Goal: Information Seeking & Learning: Check status

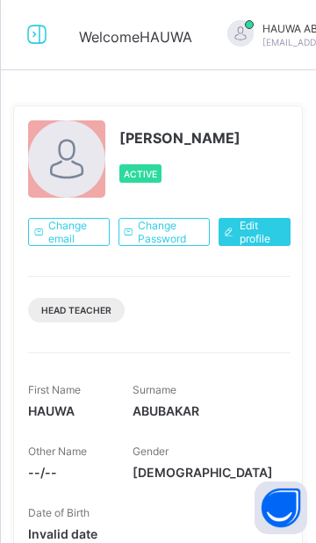
click at [46, 41] on icon at bounding box center [37, 34] width 30 height 25
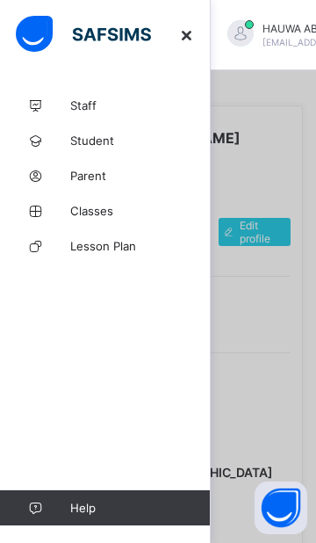
click at [113, 212] on span "Classes" at bounding box center [140, 211] width 141 height 14
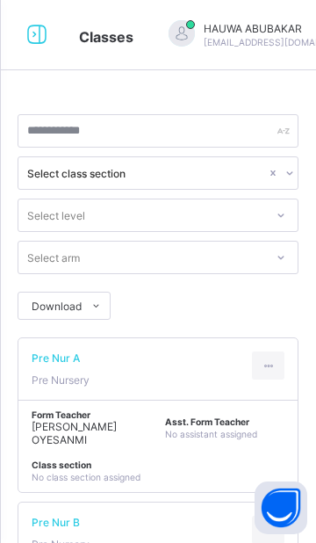
click at [28, 36] on icon at bounding box center [37, 34] width 30 height 25
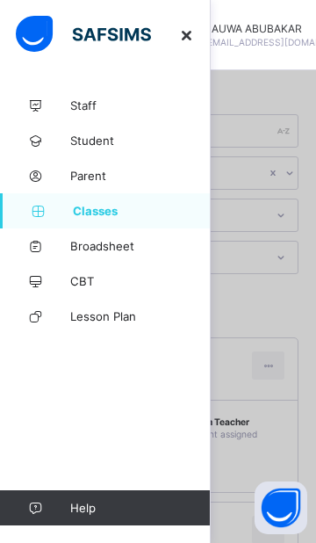
click at [71, 253] on link "Broadsheet" at bounding box center [105, 245] width 211 height 35
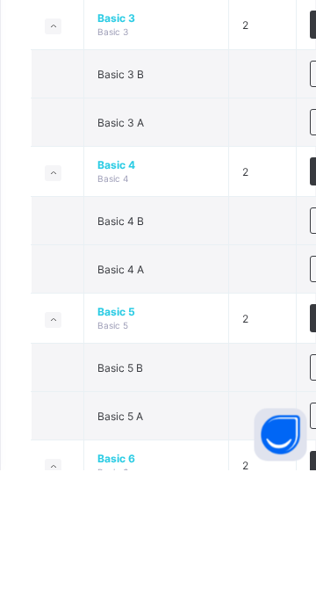
scroll to position [845, 0]
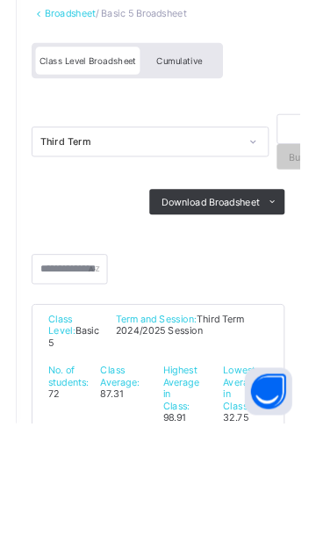
scroll to position [225, 0]
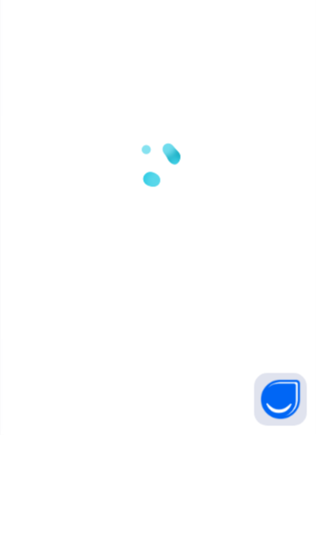
click at [192, 199] on div at bounding box center [158, 271] width 316 height 543
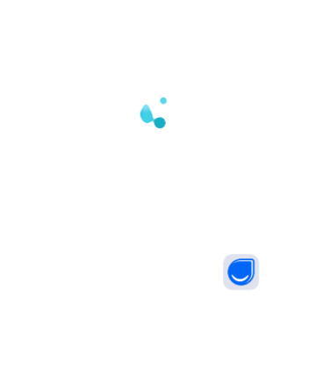
scroll to position [0, 0]
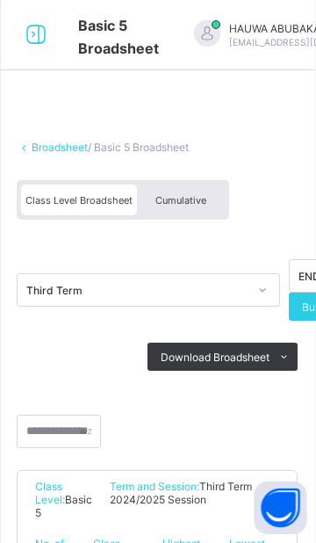
click at [205, 198] on span "Cumulative" at bounding box center [181, 200] width 51 height 12
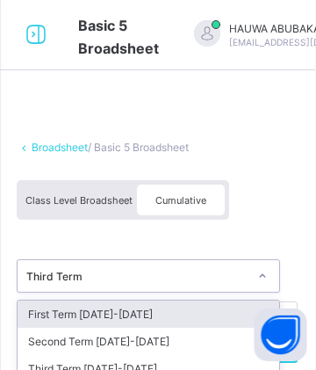
type input "*"
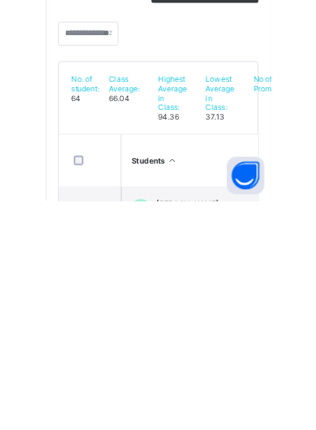
scroll to position [131, 0]
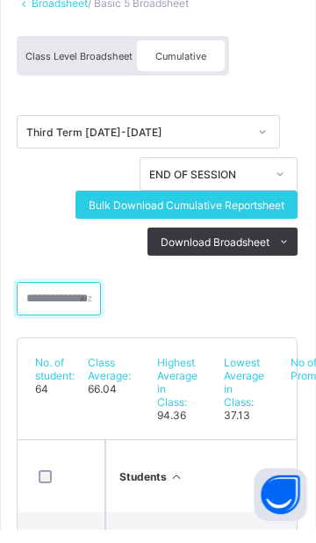
click at [72, 315] on input "text" at bounding box center [60, 311] width 84 height 33
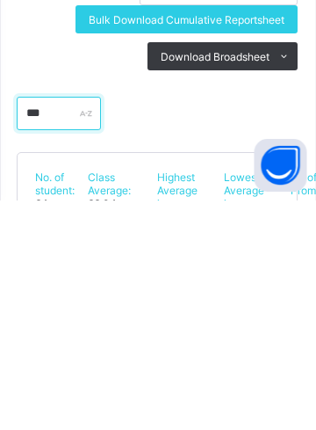
scroll to position [206, 0]
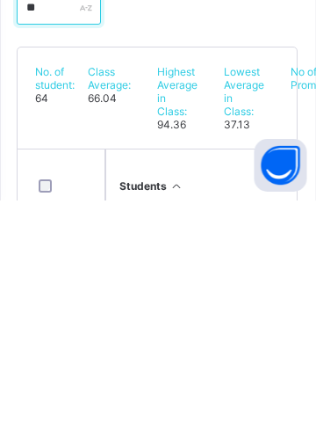
type input "*"
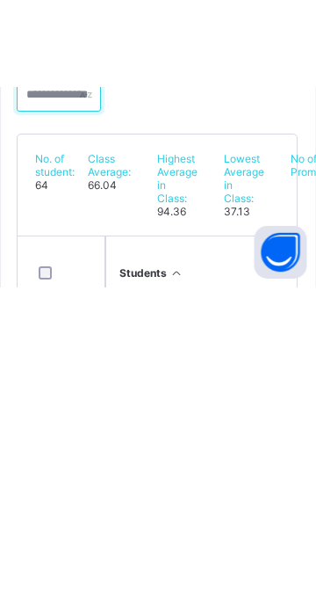
scroll to position [0, 0]
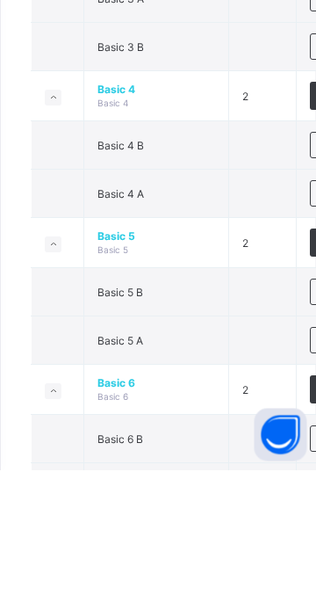
scroll to position [909, 0]
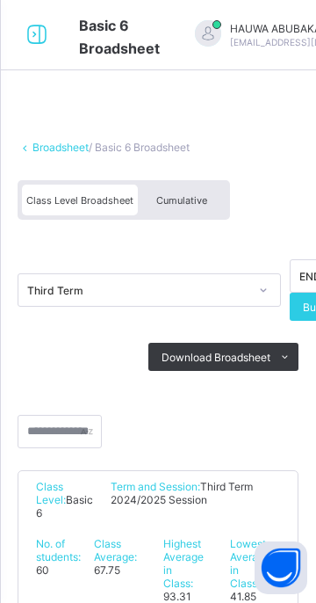
click at [192, 206] on div "Cumulative" at bounding box center [182, 200] width 88 height 31
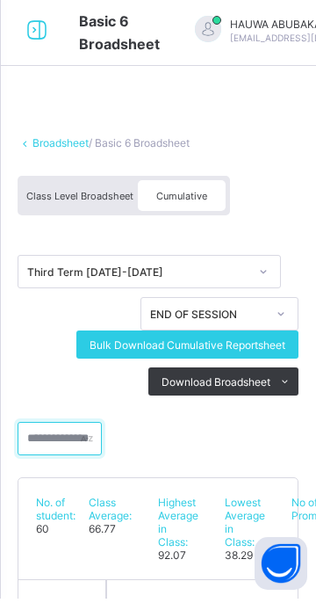
click at [70, 440] on input "text" at bounding box center [60, 442] width 84 height 33
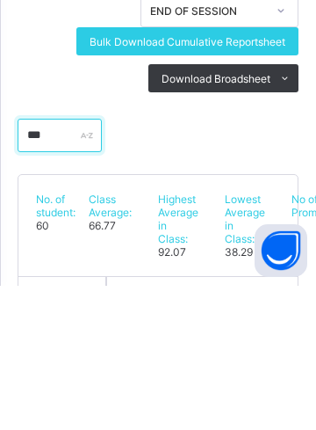
type input "**"
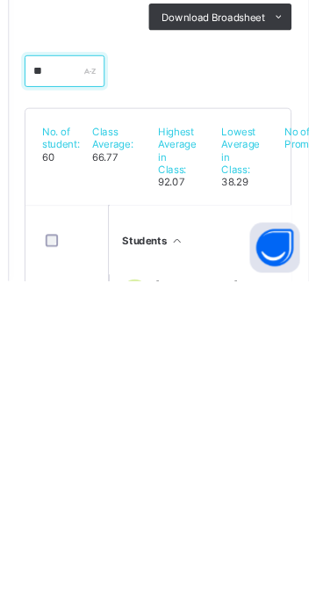
scroll to position [47, 0]
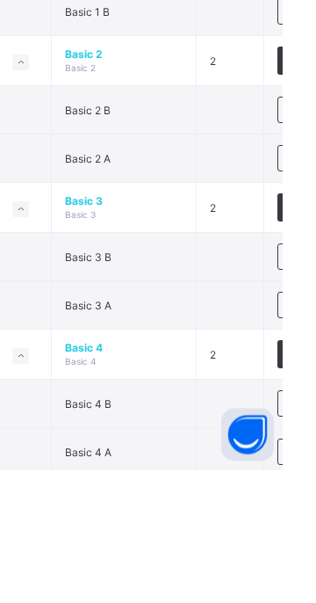
scroll to position [653, 0]
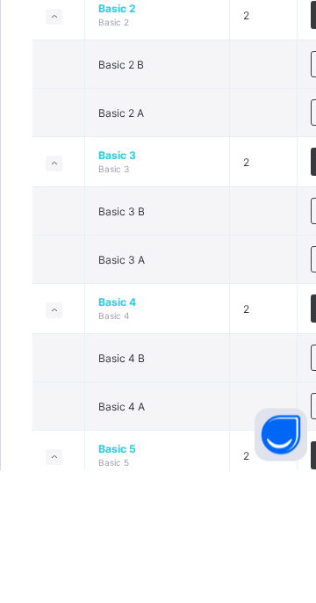
scroll to position [687, 0]
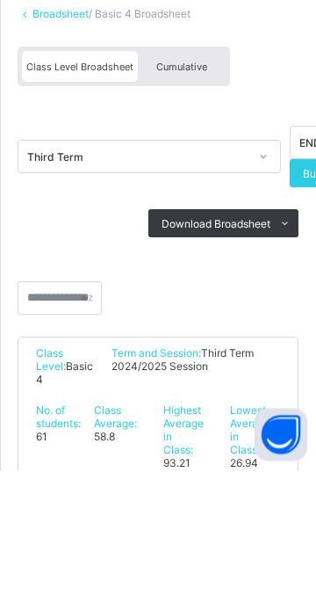
click at [188, 200] on span "Cumulative" at bounding box center [181, 200] width 51 height 12
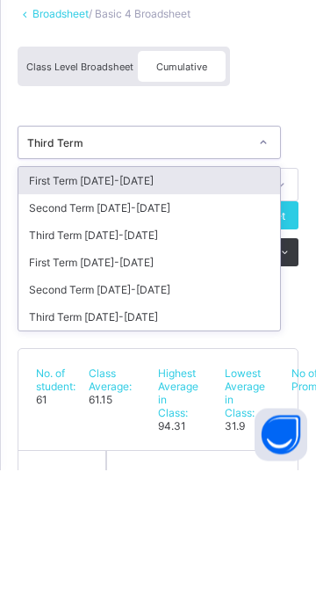
click at [147, 452] on div "Third Term [DATE]-[DATE]" at bounding box center [149, 450] width 262 height 27
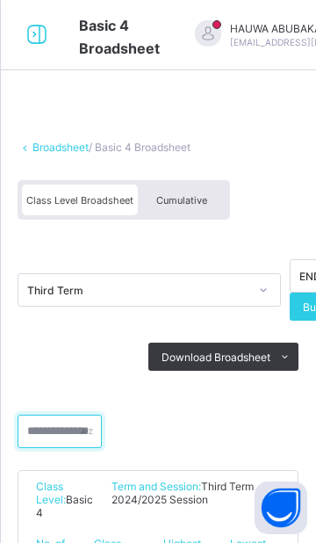
click at [75, 425] on input "text" at bounding box center [60, 431] width 84 height 33
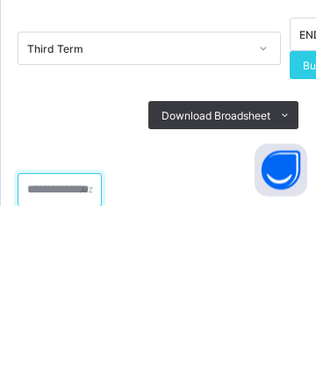
scroll to position [81, 0]
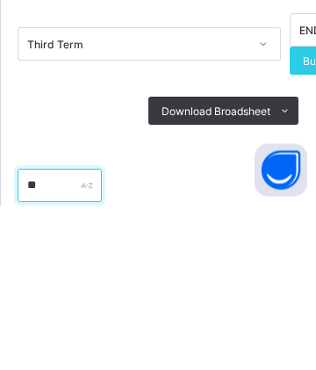
type input "***"
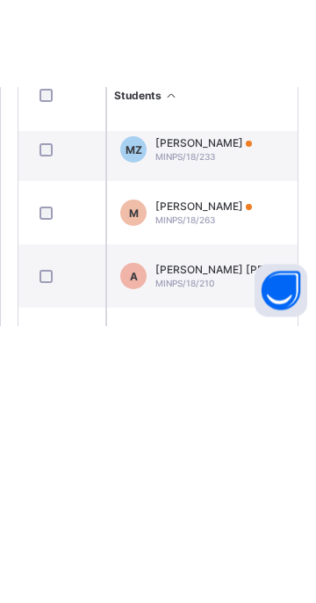
scroll to position [106, 0]
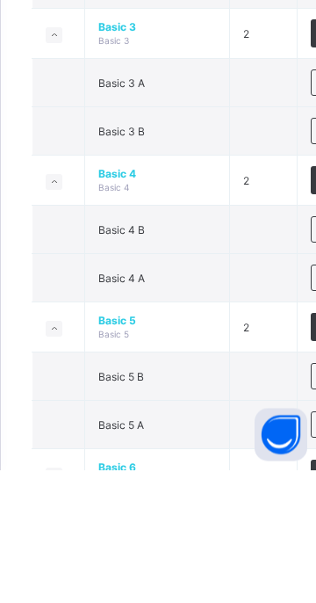
scroll to position [889, 0]
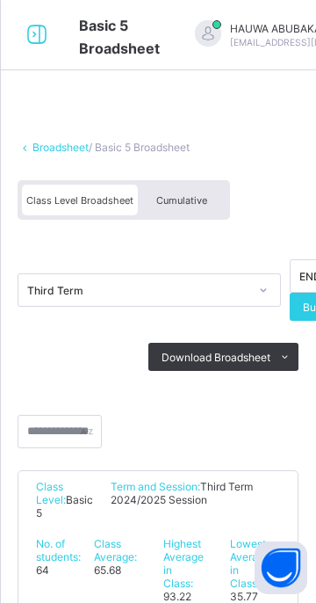
click at [192, 203] on span "Cumulative" at bounding box center [181, 200] width 51 height 12
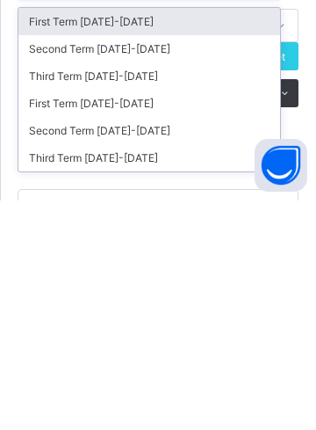
scroll to position [66, 0]
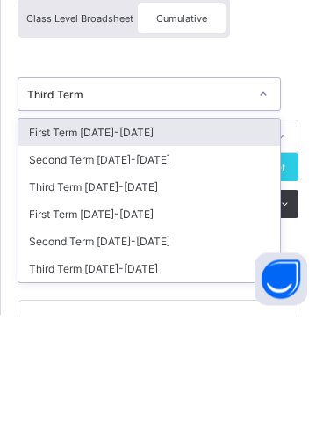
click at [132, 387] on div "Third Term [DATE]-[DATE]" at bounding box center [149, 384] width 262 height 27
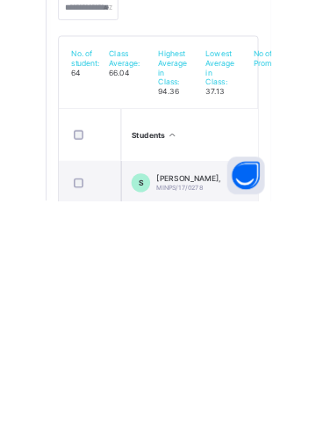
scroll to position [131, 0]
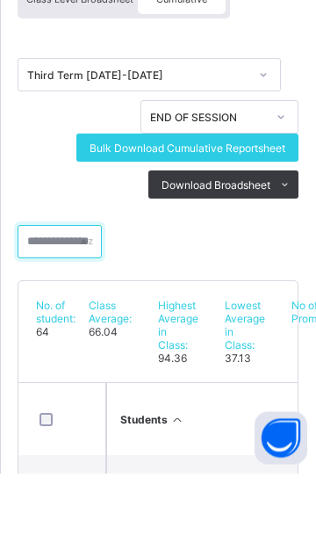
click at [73, 315] on input "text" at bounding box center [60, 311] width 84 height 33
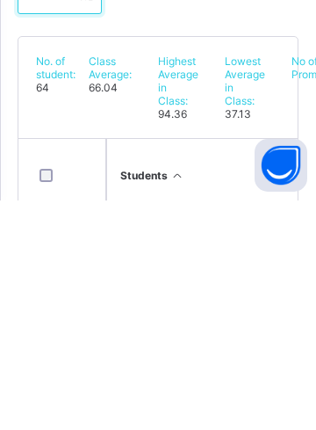
scroll to position [227, 0]
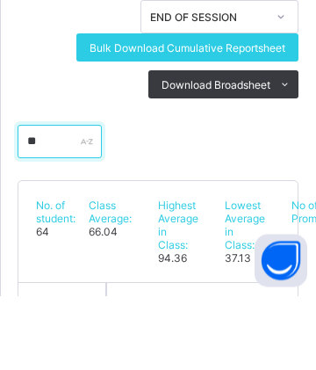
type input "*"
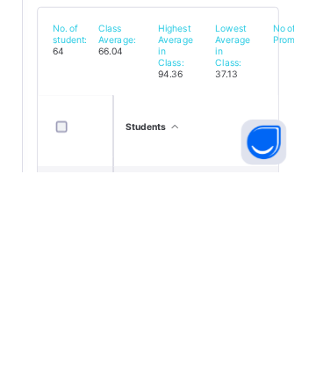
scroll to position [273, 0]
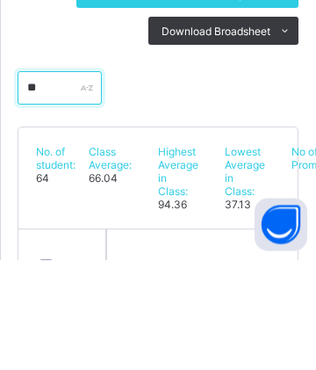
type input "**"
